Goal: Task Accomplishment & Management: Use online tool/utility

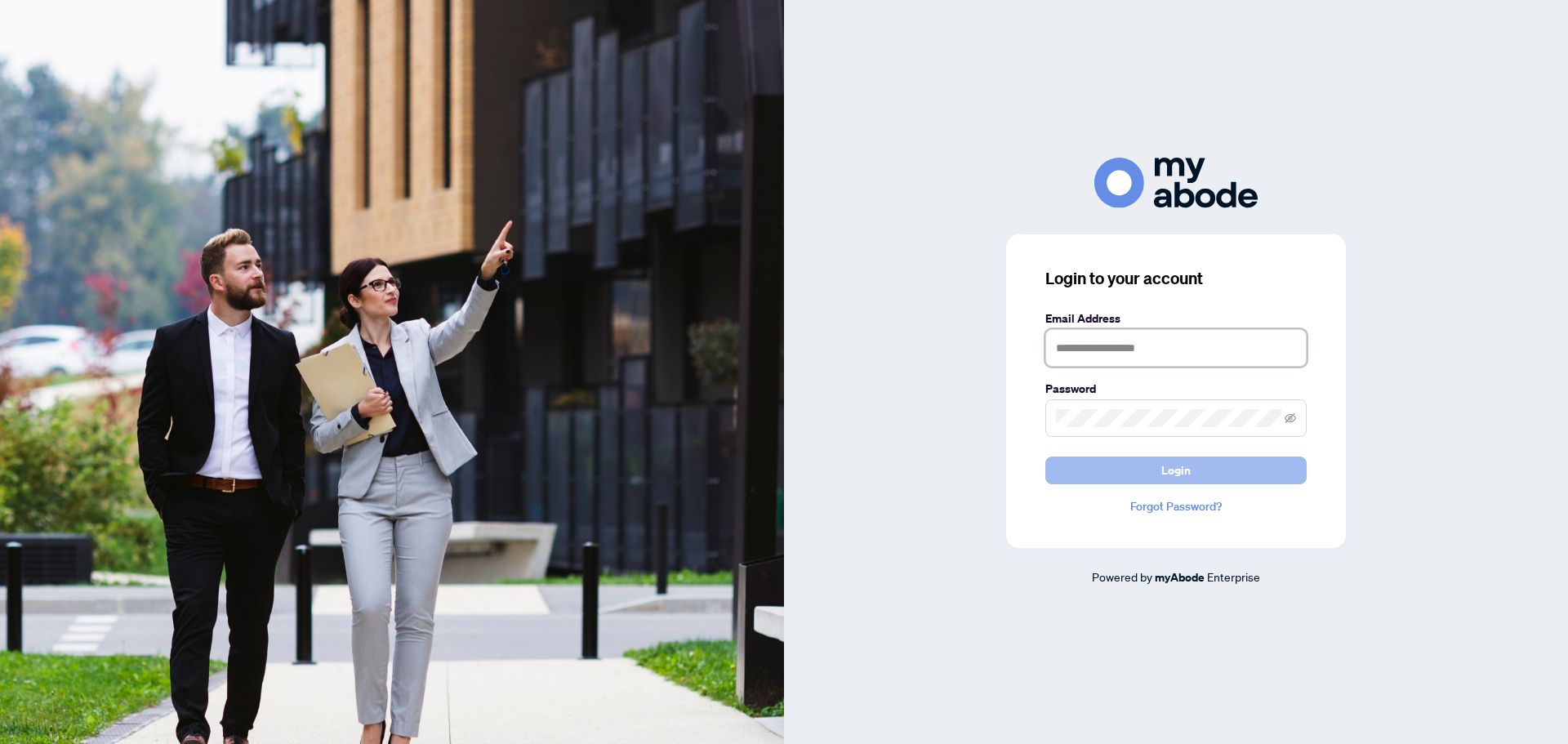
type input "**********"
click at [1172, 472] on span "Login" at bounding box center [1176, 470] width 30 height 26
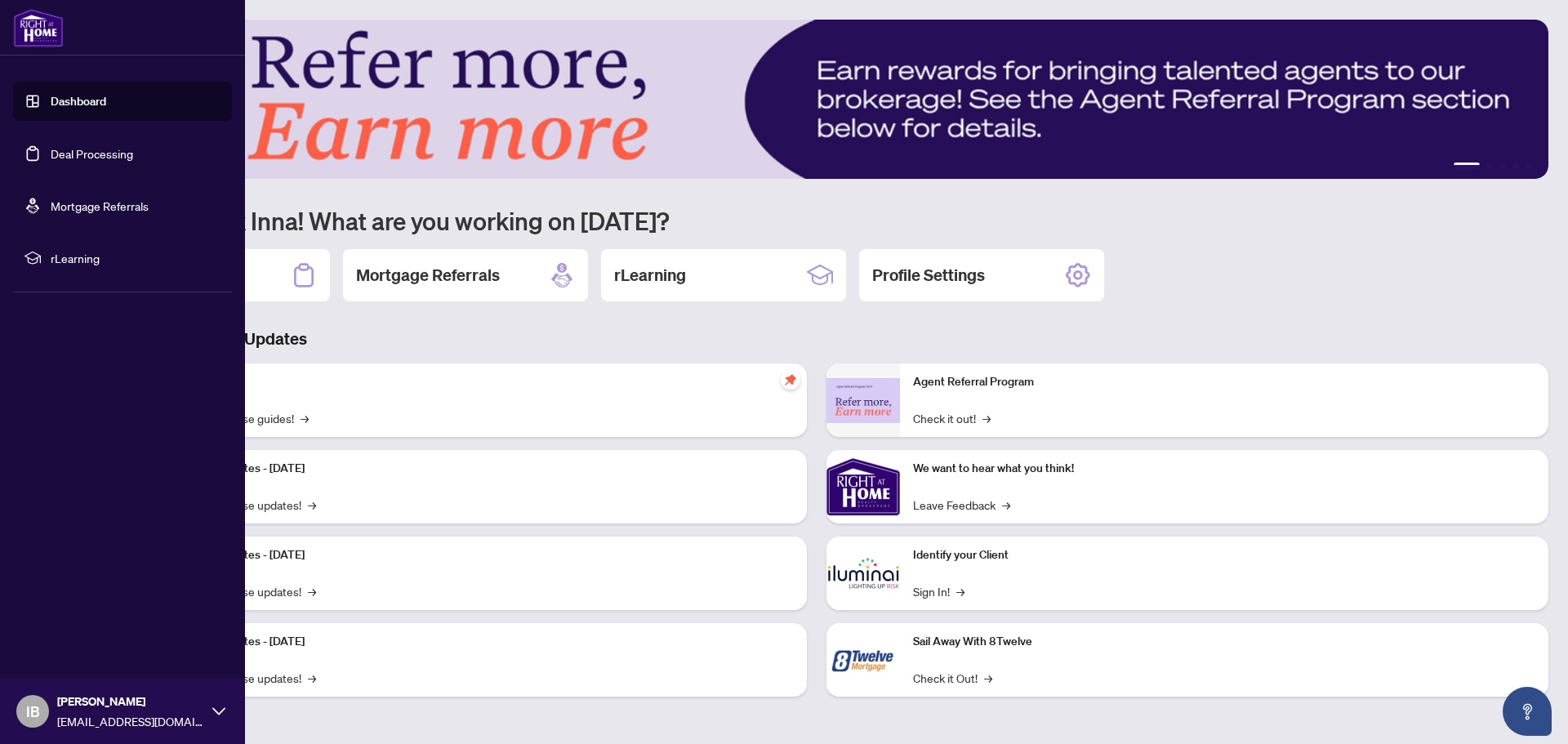
click at [71, 152] on link "Deal Processing" at bounding box center [91, 153] width 83 height 14
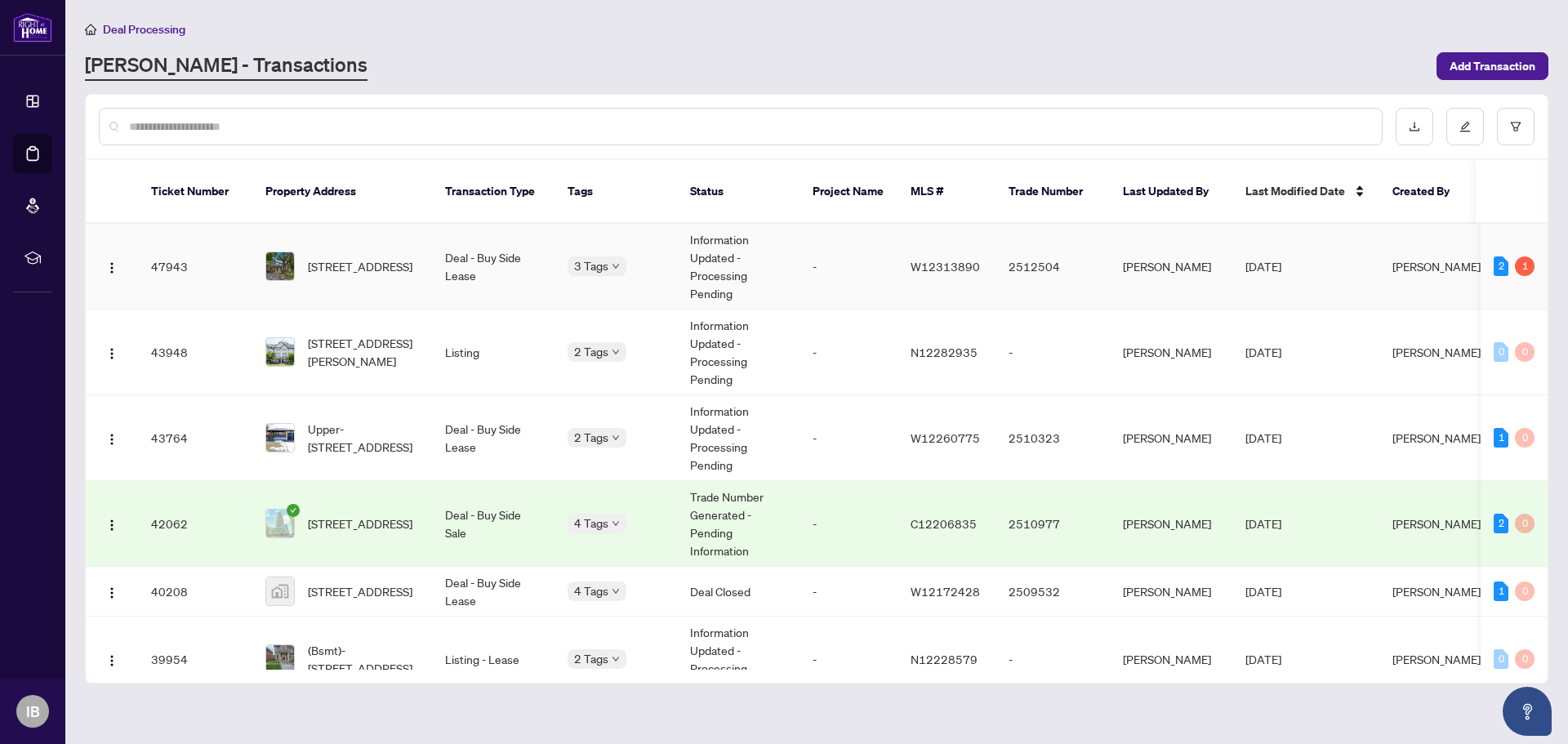
click at [840, 259] on td "-" at bounding box center [848, 266] width 98 height 86
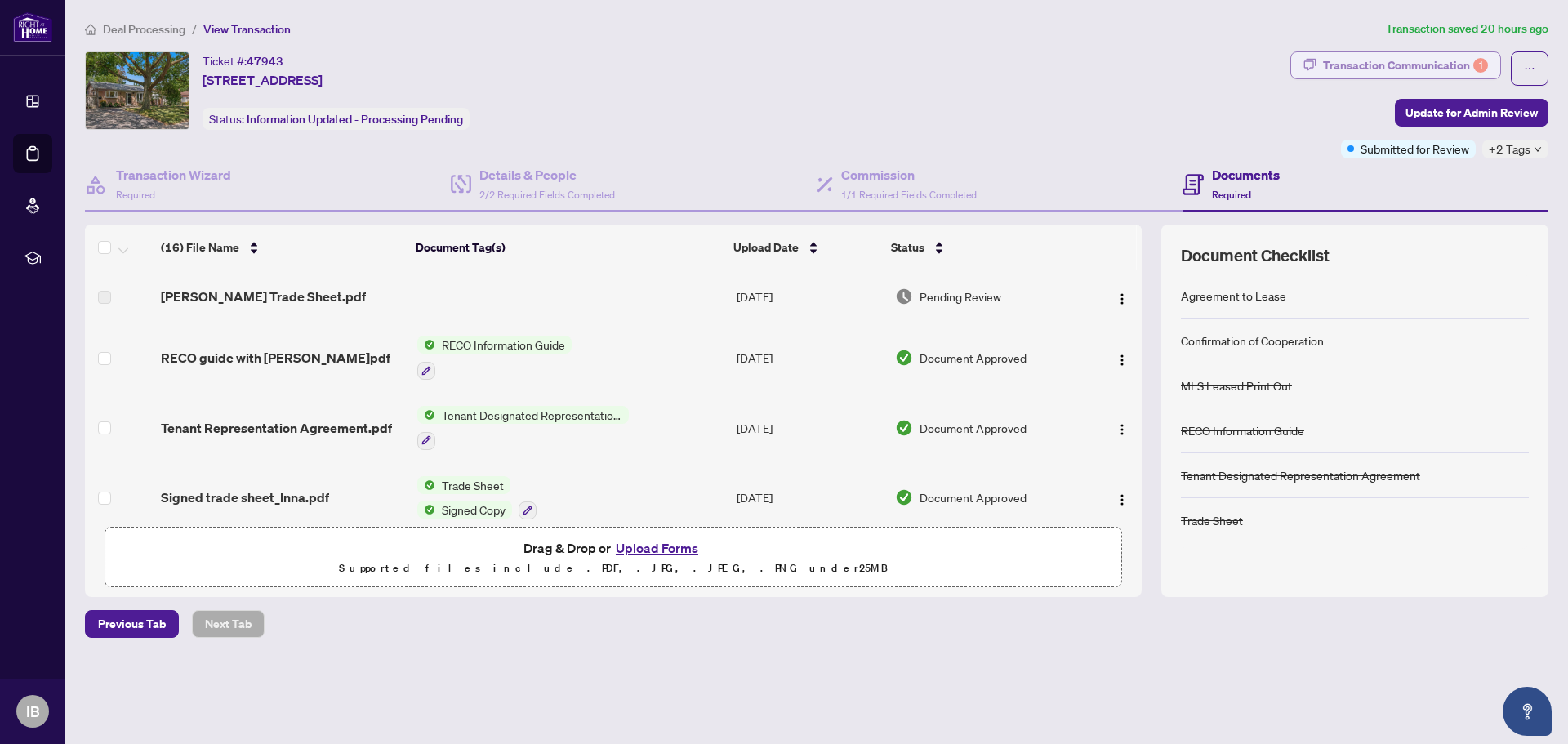
click at [1342, 62] on div "Transaction Communication 1" at bounding box center [1405, 65] width 165 height 26
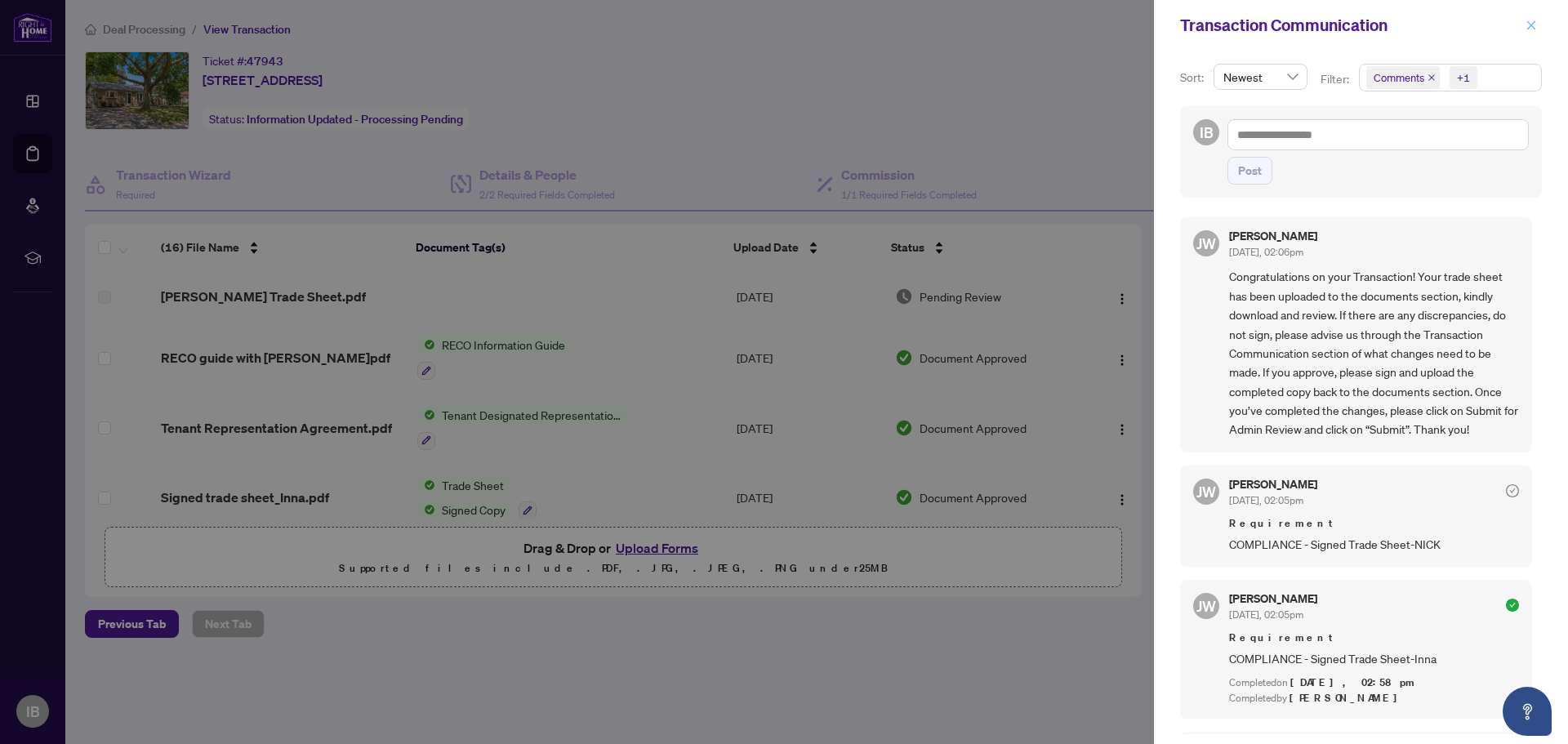
click at [1530, 25] on icon "close" at bounding box center [1531, 25] width 9 height 9
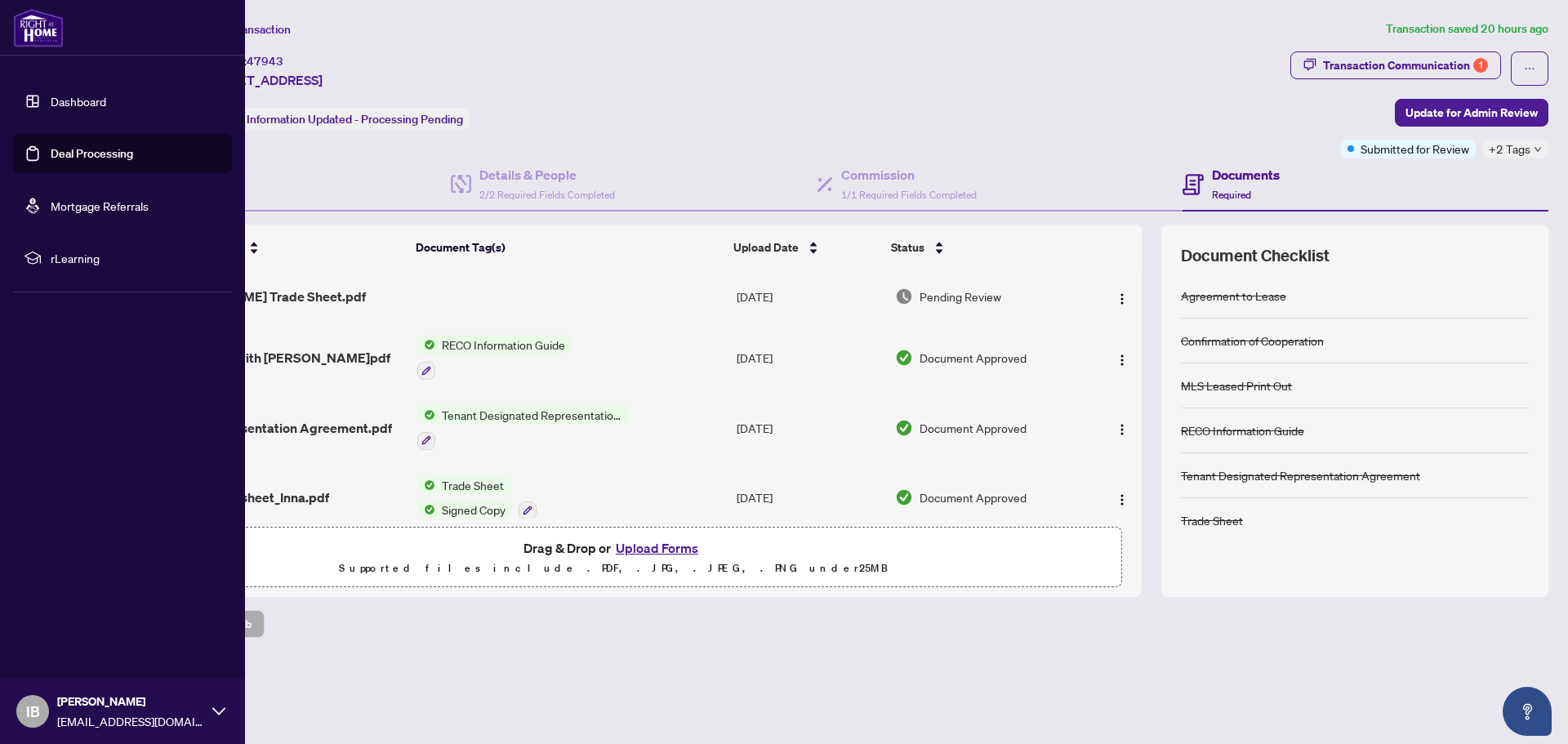
click at [92, 152] on link "Deal Processing" at bounding box center [91, 153] width 83 height 14
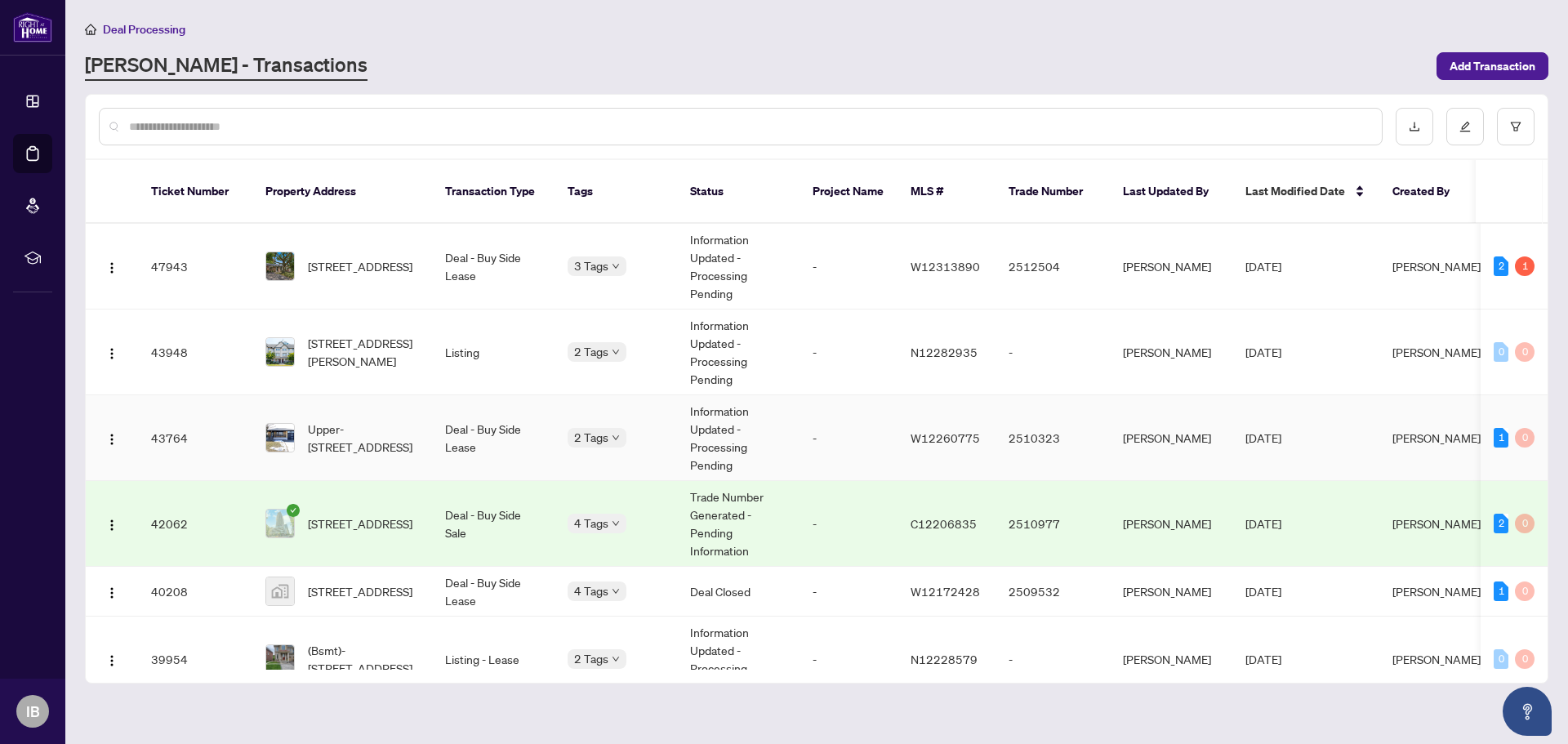
click at [1082, 423] on td "2510323" at bounding box center [1052, 438] width 114 height 86
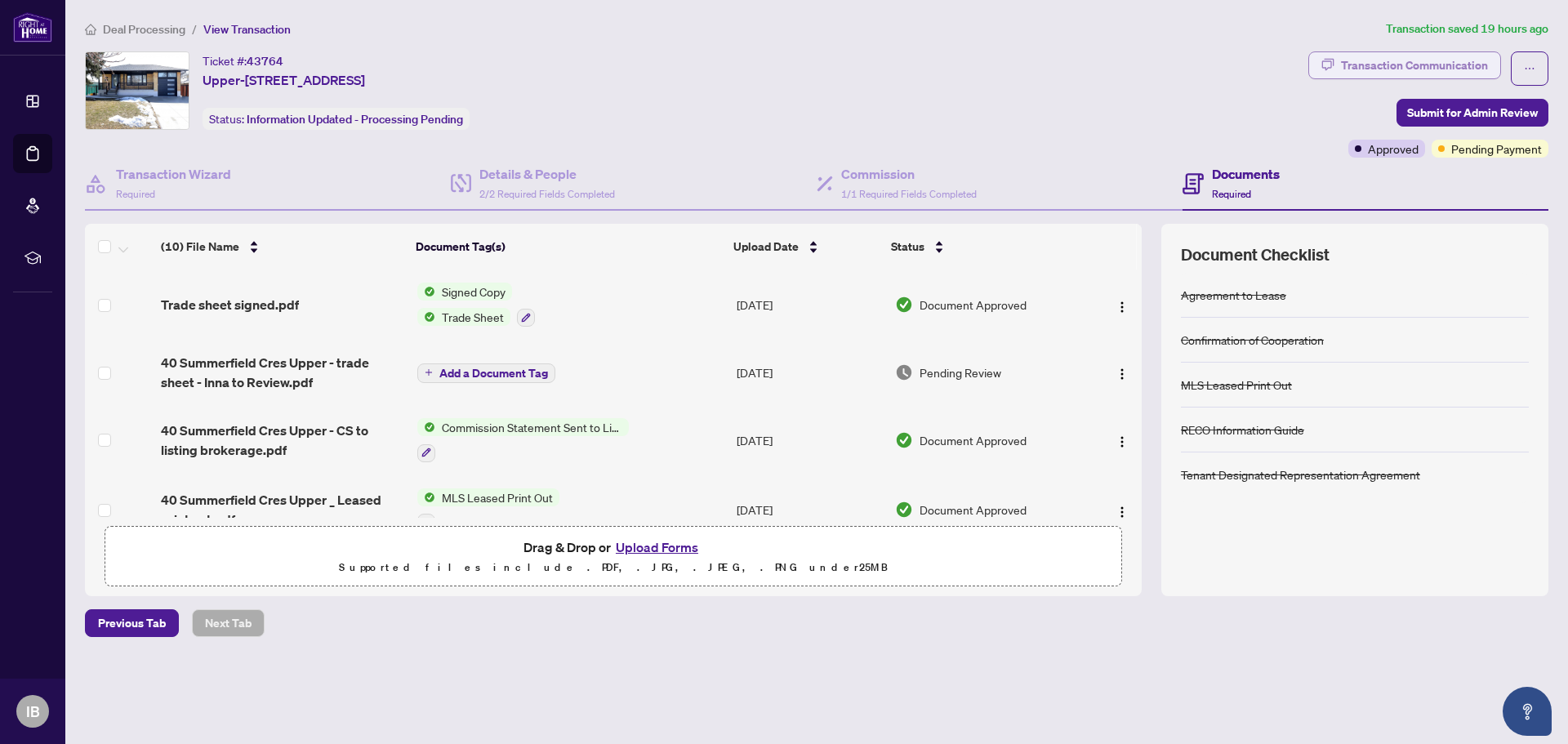
click at [1394, 66] on div "Transaction Communication" at bounding box center [1414, 65] width 147 height 26
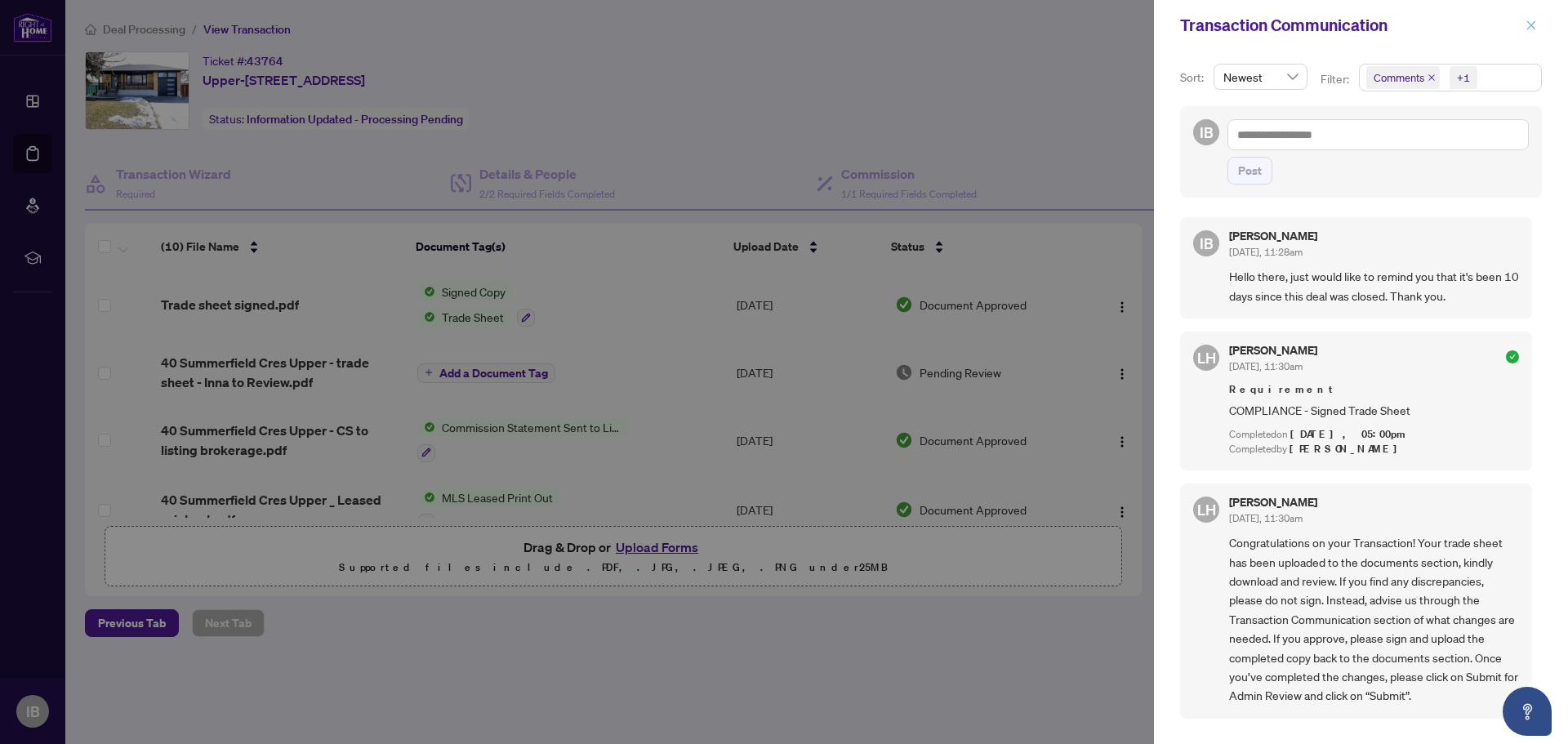
click at [1533, 26] on icon "close" at bounding box center [1531, 25] width 11 height 11
